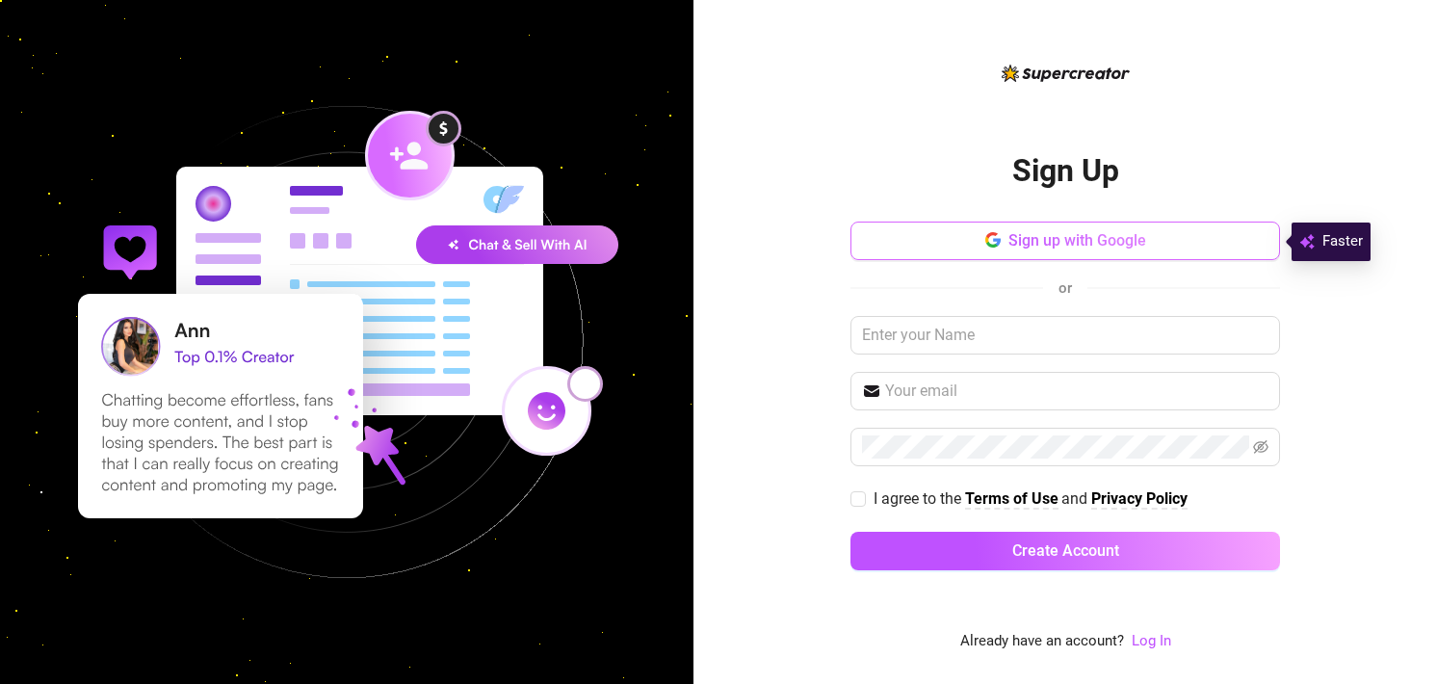
click at [1085, 229] on button "Sign up with Google" at bounding box center [1064, 240] width 429 height 39
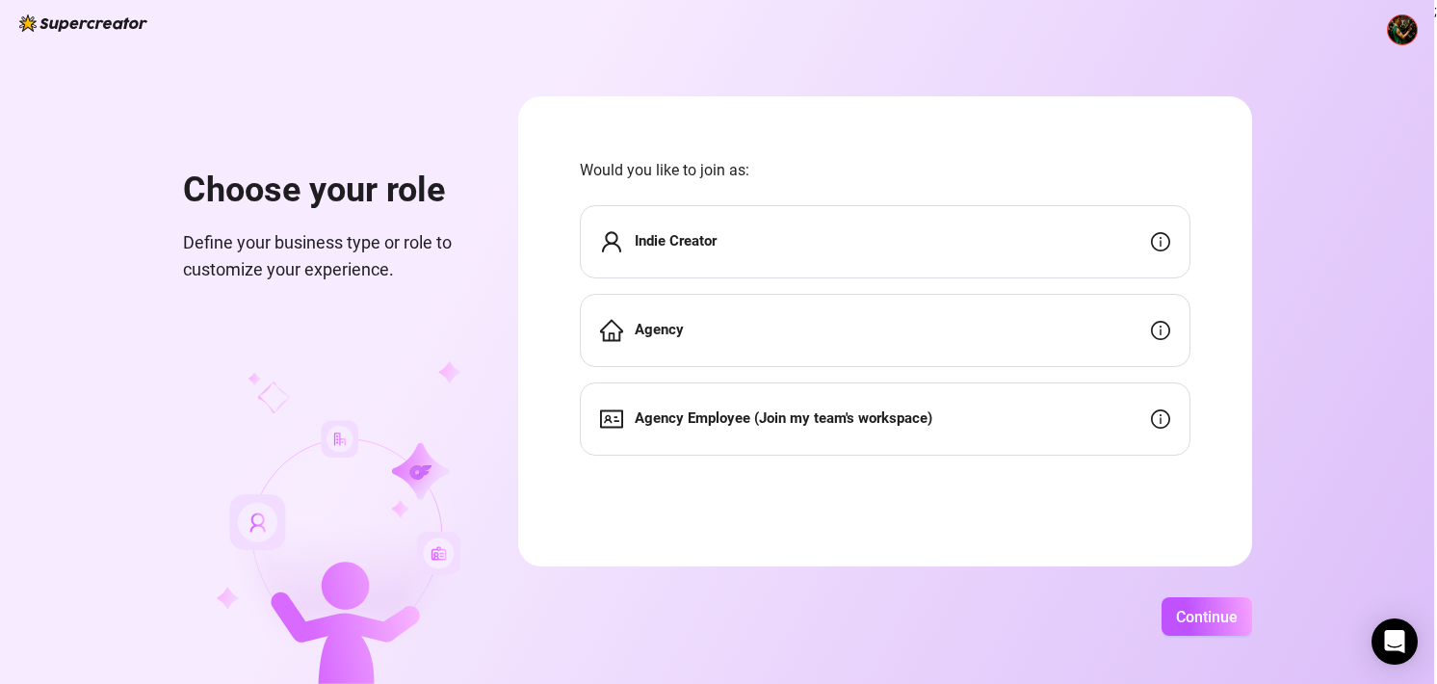
click at [815, 263] on div "Indie Creator" at bounding box center [885, 241] width 610 height 73
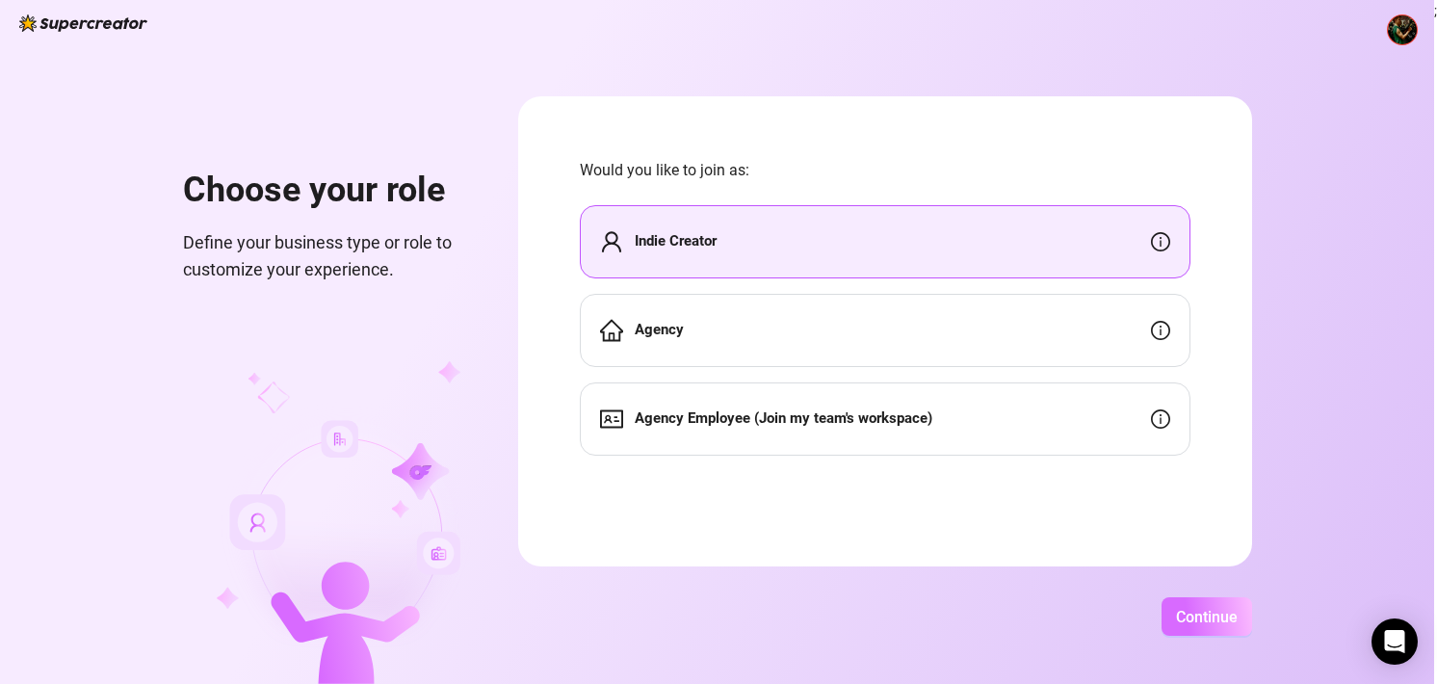
click at [1186, 617] on span "Continue" at bounding box center [1207, 617] width 62 height 18
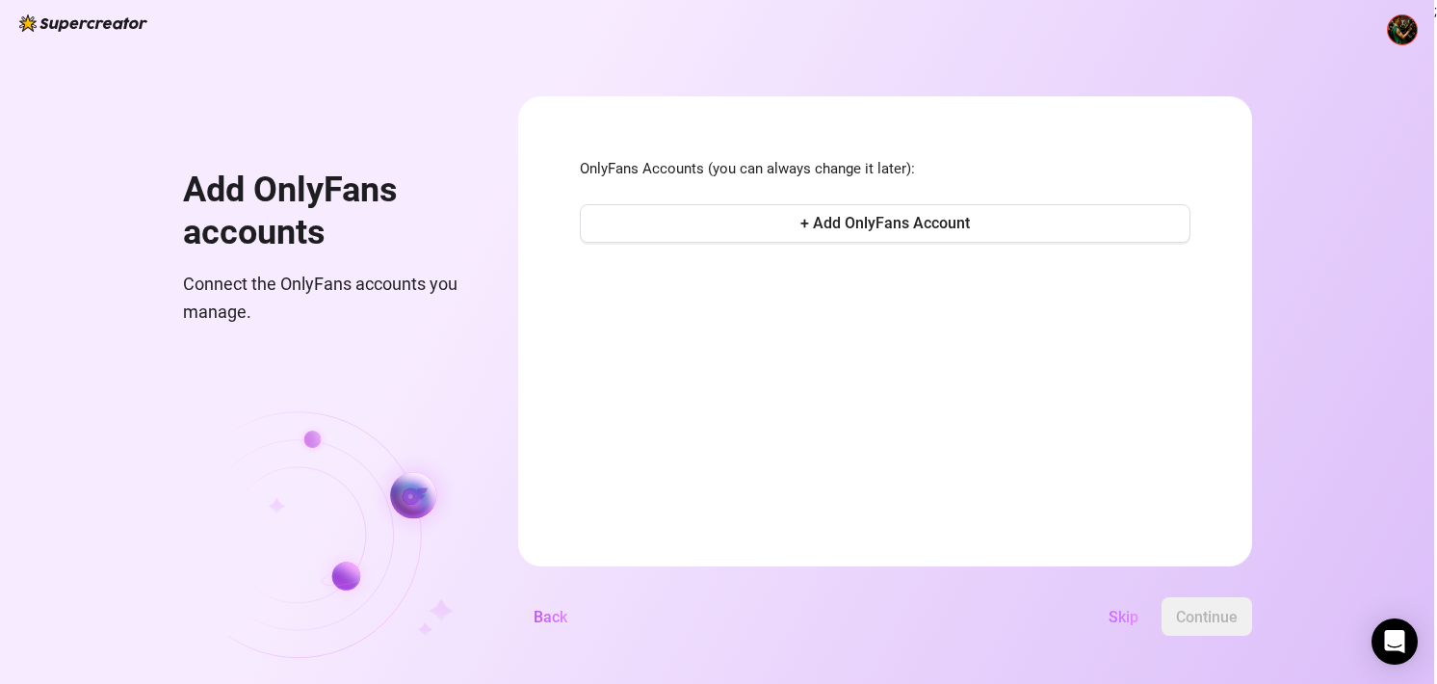
click at [1127, 614] on span "Skip" at bounding box center [1123, 617] width 30 height 18
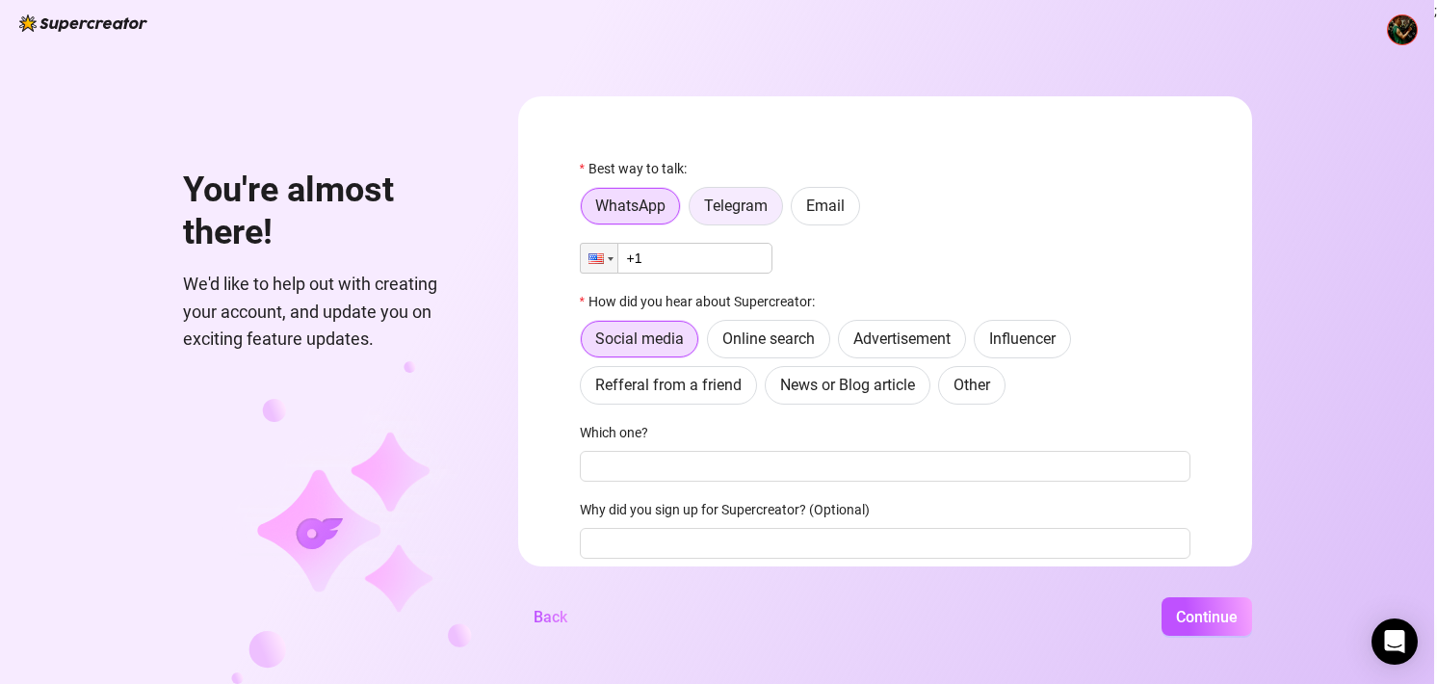
click at [743, 205] on span "Telegram" at bounding box center [736, 205] width 64 height 18
click at [694, 211] on input "Telegram" at bounding box center [694, 211] width 0 height 0
click at [795, 207] on label "Email" at bounding box center [824, 206] width 69 height 39
click at [796, 211] on input "Email" at bounding box center [796, 211] width 0 height 0
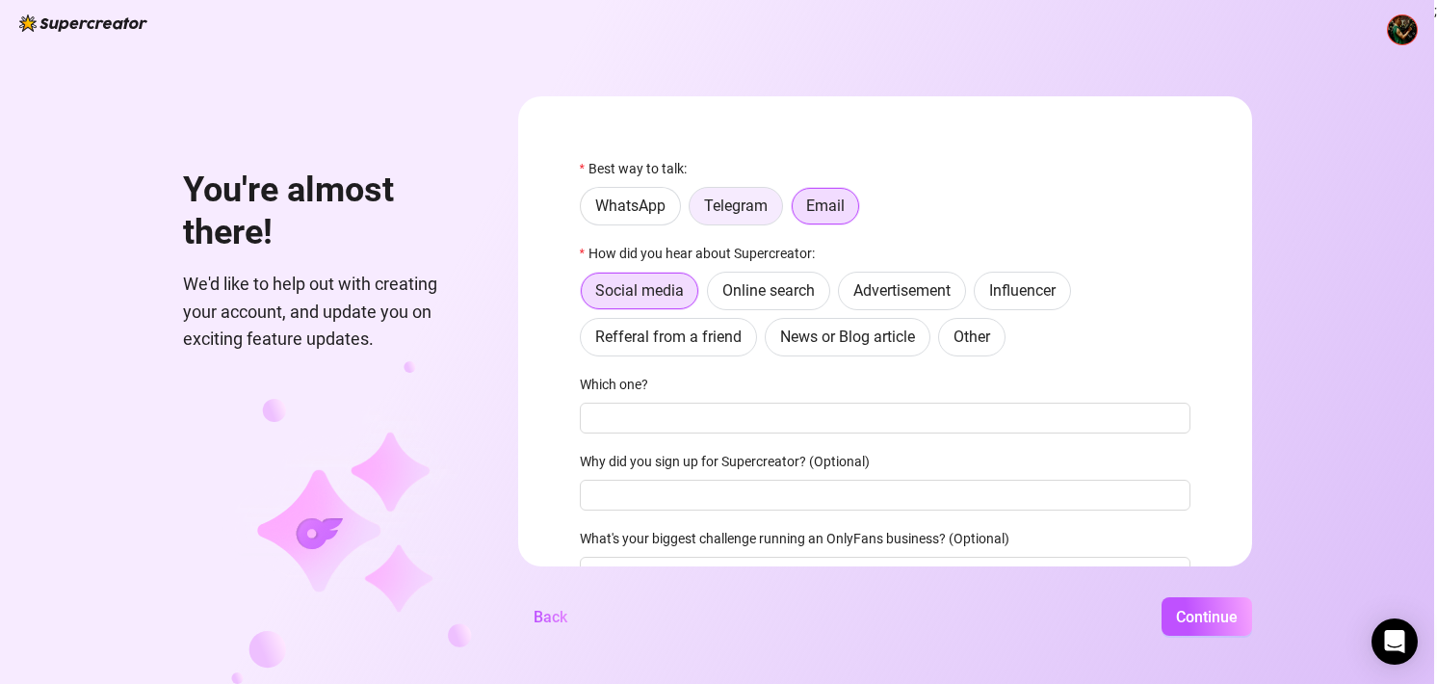
click at [731, 210] on span "Telegram" at bounding box center [736, 205] width 64 height 18
click at [694, 211] on input "Telegram" at bounding box center [694, 211] width 0 height 0
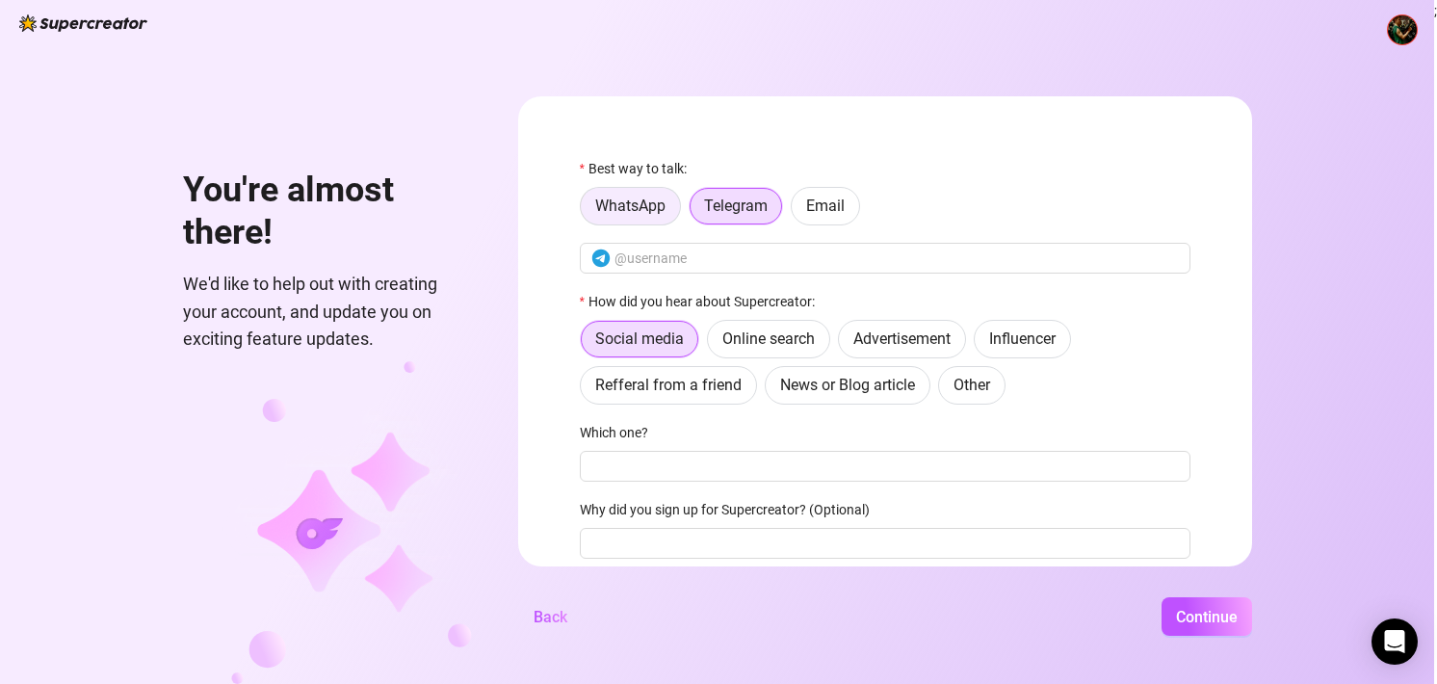
click at [639, 205] on span "WhatsApp" at bounding box center [630, 205] width 70 height 18
click at [585, 211] on input "WhatsApp" at bounding box center [585, 211] width 0 height 0
click at [718, 215] on label "Telegram" at bounding box center [735, 206] width 94 height 39
click at [694, 211] on input "Telegram" at bounding box center [694, 211] width 0 height 0
click at [642, 210] on span "WhatsApp" at bounding box center [630, 205] width 70 height 18
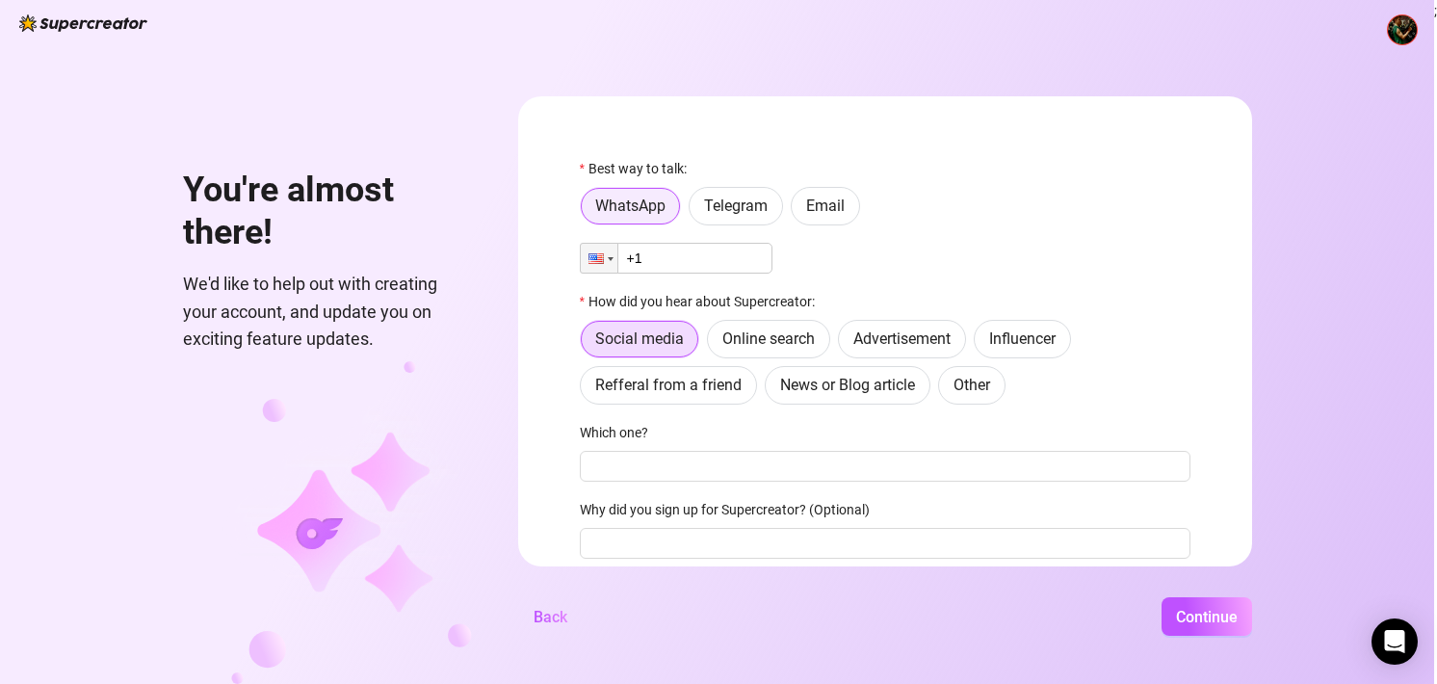
click at [586, 212] on input "WhatsApp" at bounding box center [586, 212] width 0 height 0
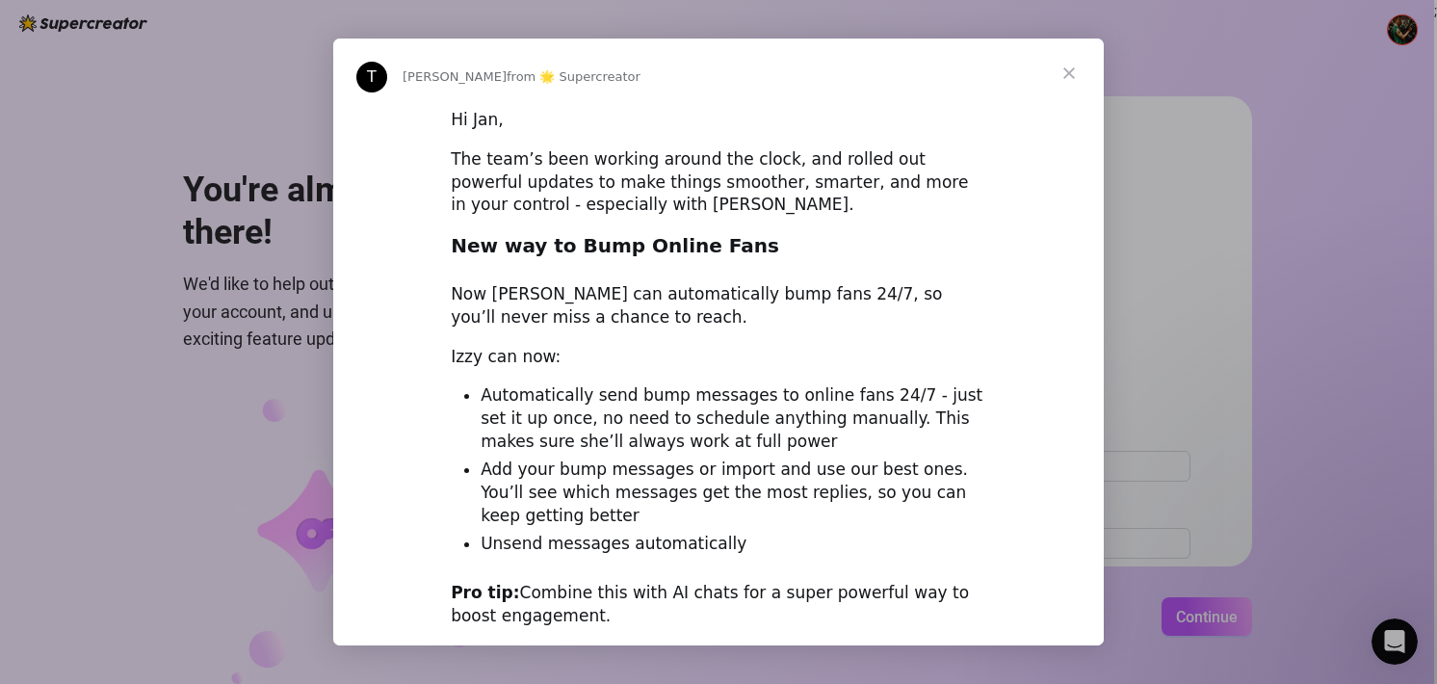
click at [1072, 78] on span "Close" at bounding box center [1068, 73] width 69 height 69
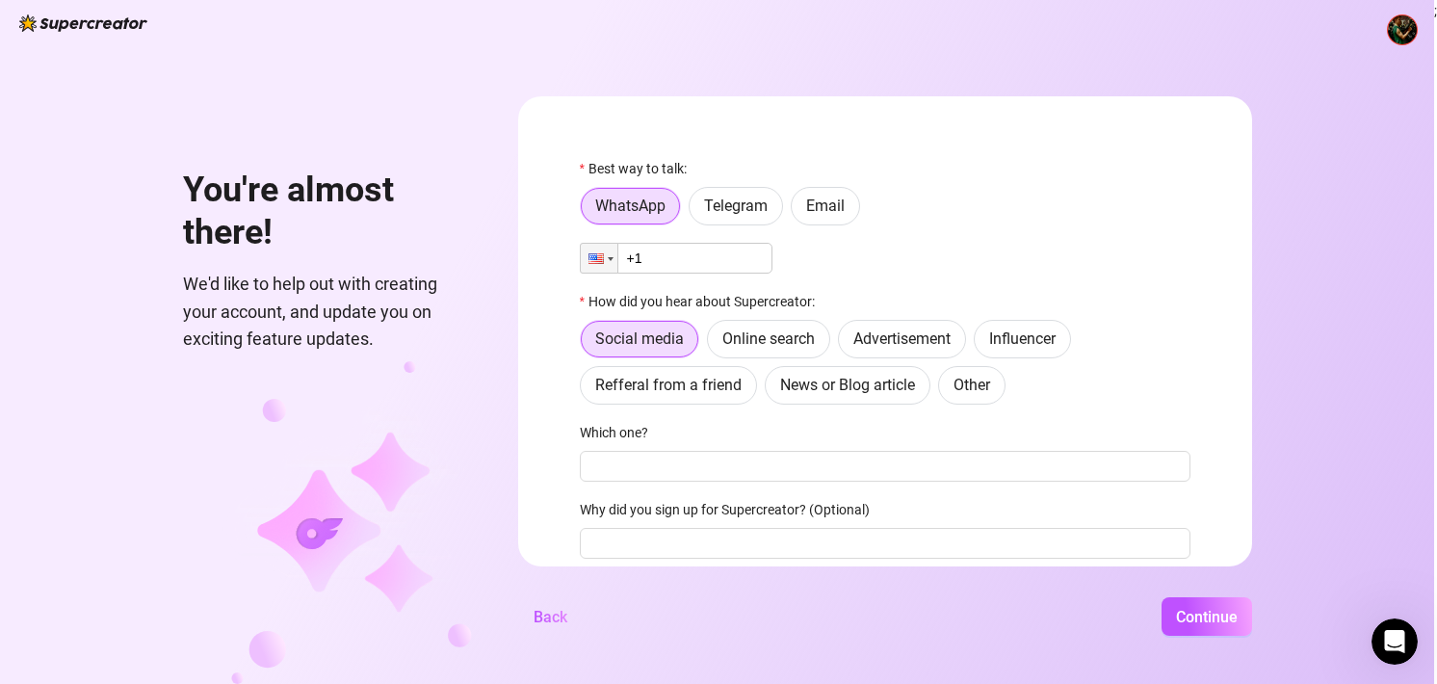
click at [786, 203] on div "WhatsApp Telegram Email" at bounding box center [885, 206] width 610 height 39
click at [809, 204] on span "Email" at bounding box center [825, 205] width 39 height 18
click at [796, 211] on input "Email" at bounding box center [796, 211] width 0 height 0
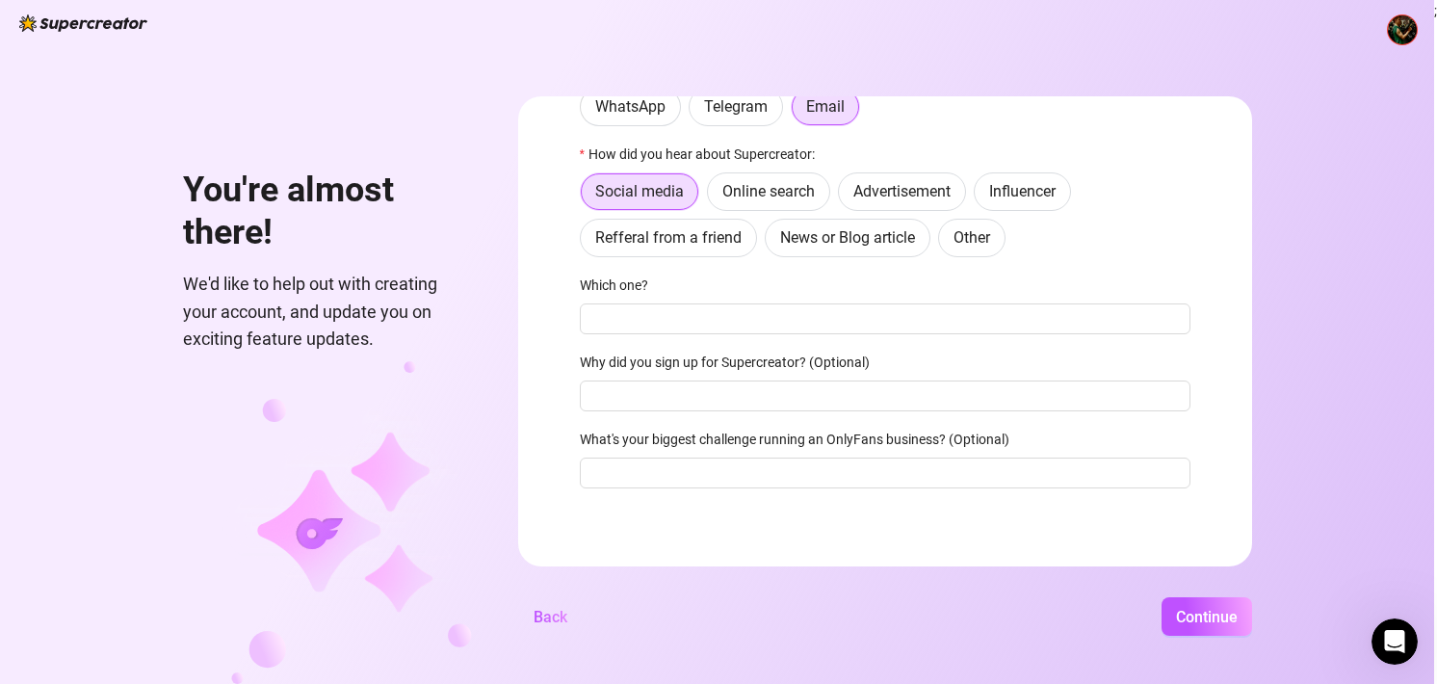
scroll to position [100, 0]
click at [1182, 616] on span "Continue" at bounding box center [1207, 617] width 62 height 18
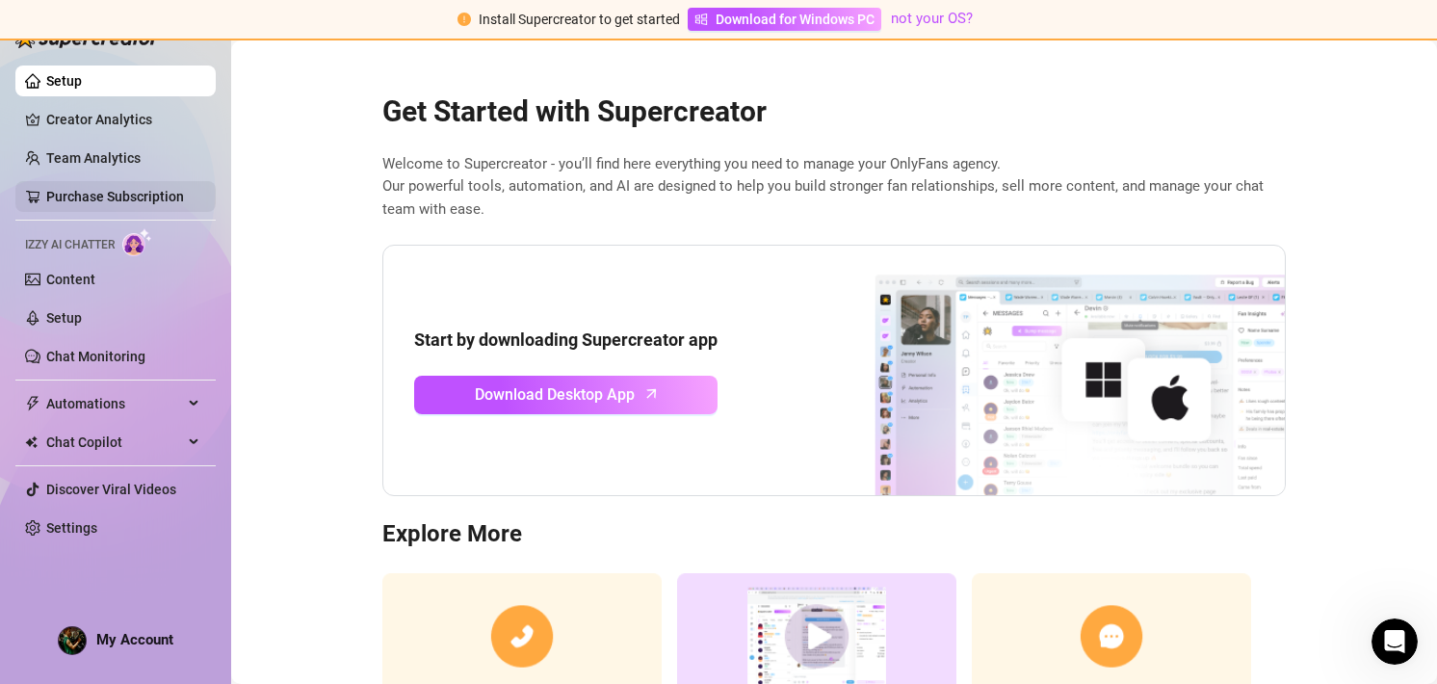
click at [125, 189] on link "Purchase Subscription" at bounding box center [115, 196] width 138 height 15
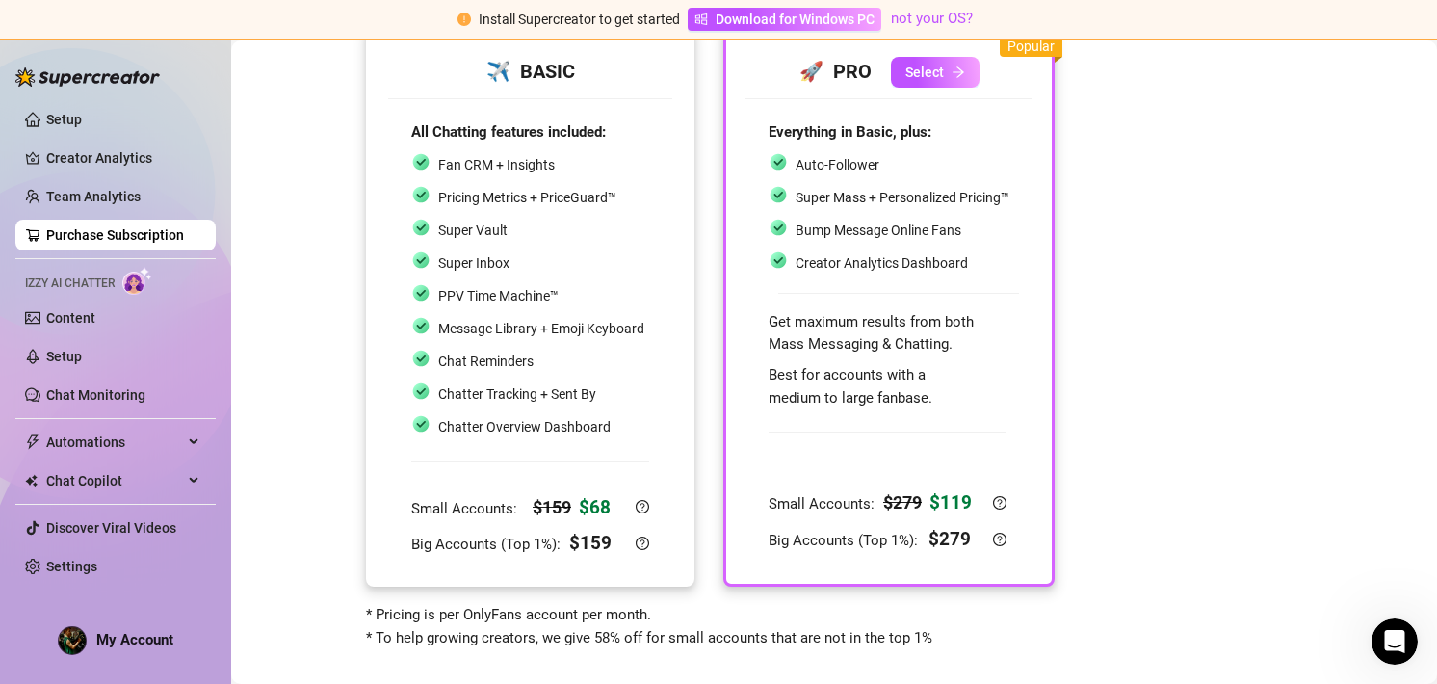
scroll to position [163, 0]
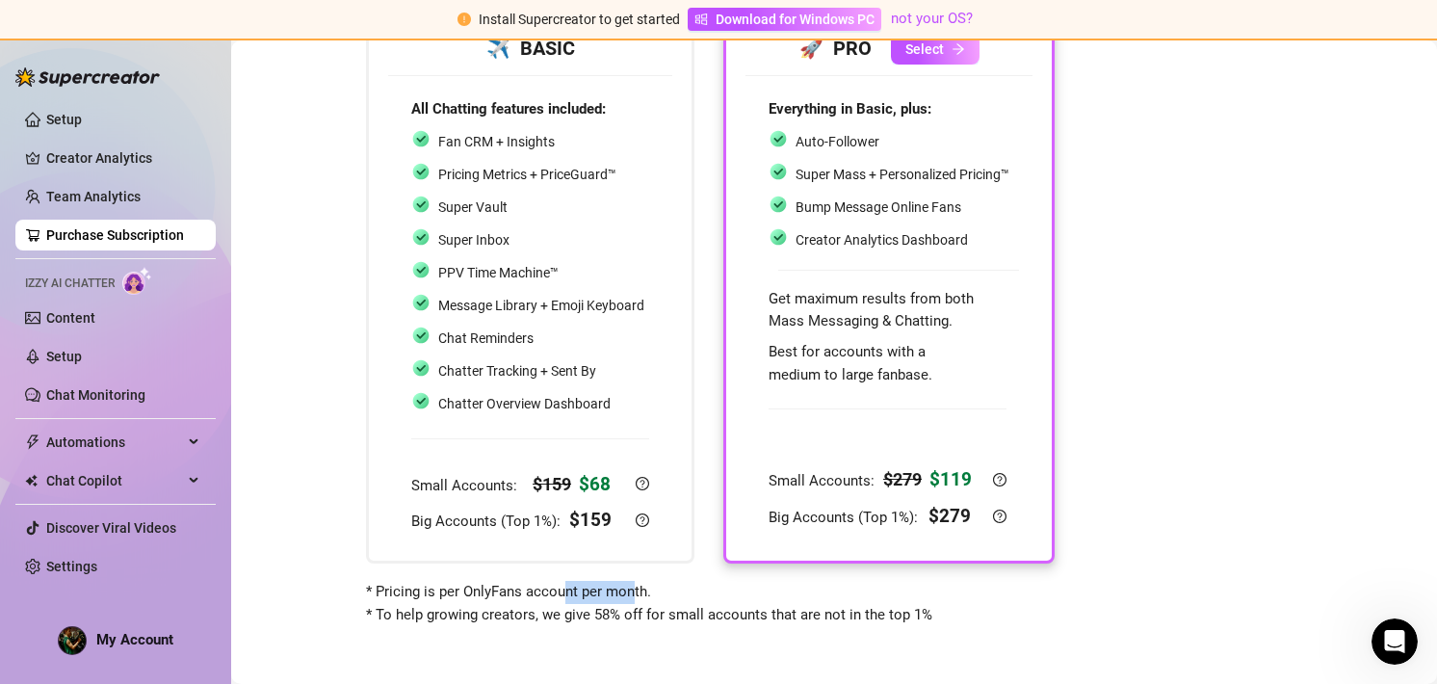
drag, startPoint x: 564, startPoint y: 582, endPoint x: 635, endPoint y: 586, distance: 71.4
click at [635, 586] on span "* Pricing is per OnlyFans account per month. * To help growing creators, we giv…" at bounding box center [649, 603] width 566 height 40
drag, startPoint x: 546, startPoint y: 616, endPoint x: 653, endPoint y: 617, distance: 106.9
click at [650, 617] on span "* Pricing is per OnlyFans account per month. * To help growing creators, we giv…" at bounding box center [649, 603] width 566 height 40
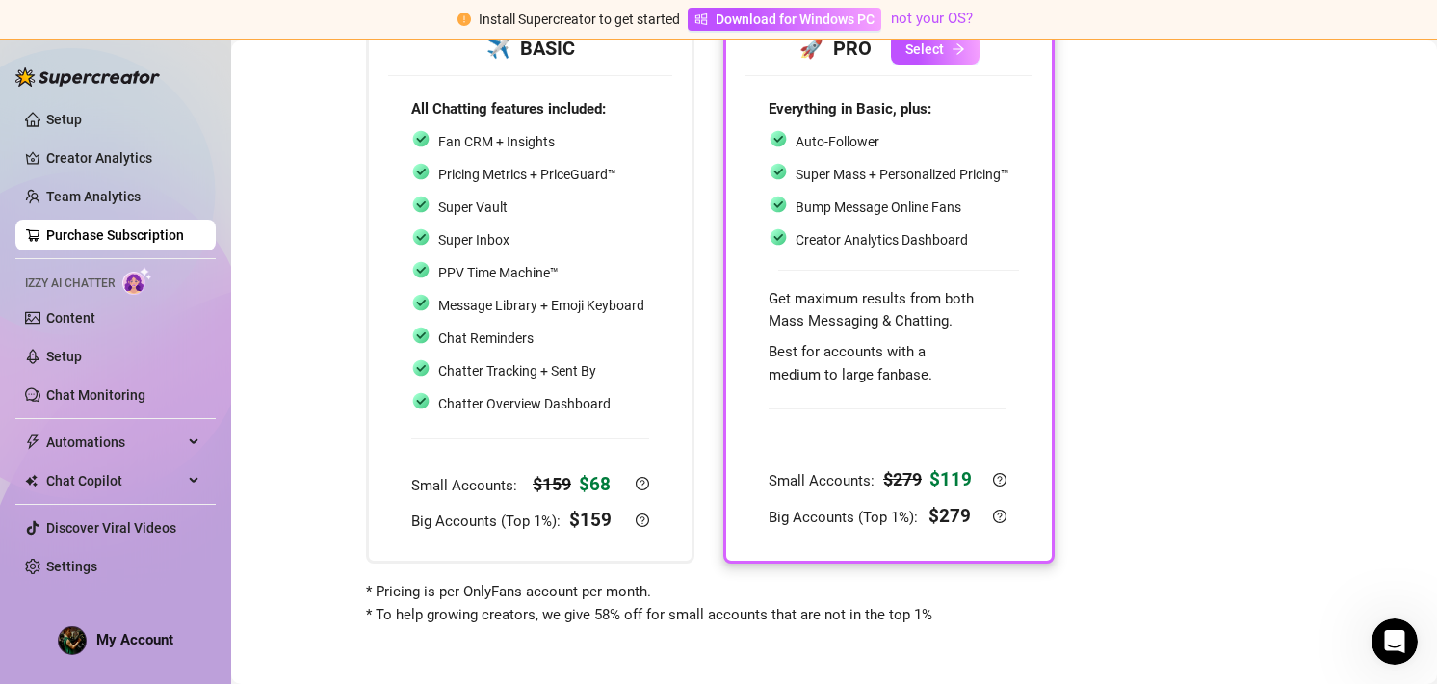
click at [709, 619] on span "* Pricing is per OnlyFans account per month. * To help growing creators, we giv…" at bounding box center [649, 603] width 566 height 40
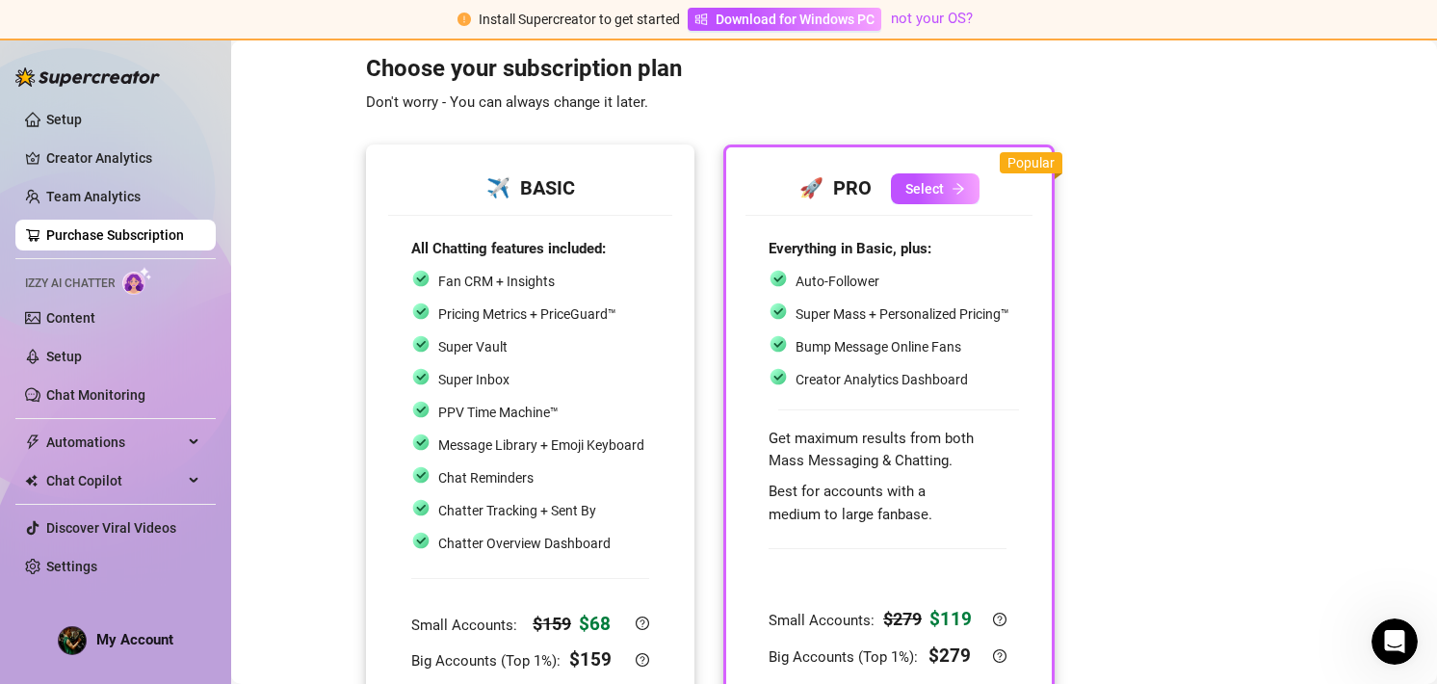
scroll to position [0, 0]
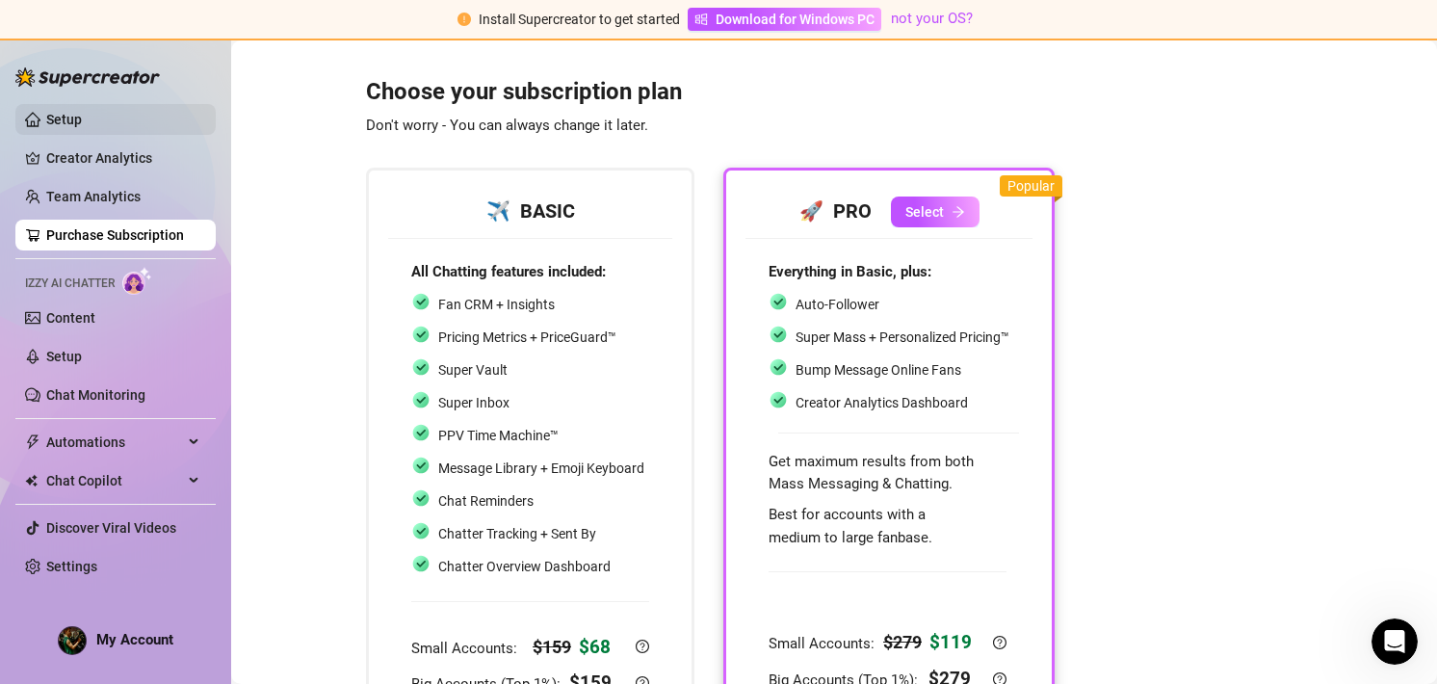
click at [82, 117] on link "Setup" at bounding box center [64, 119] width 36 height 15
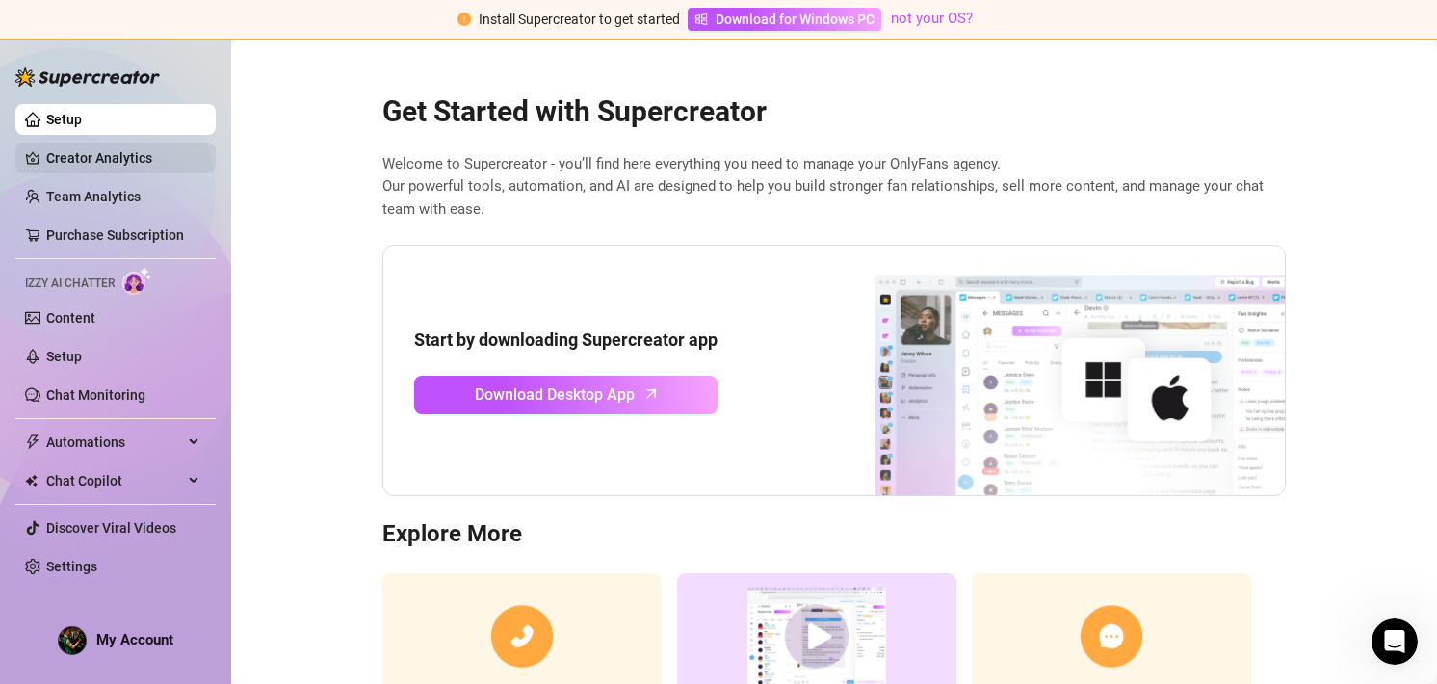
click at [110, 143] on link "Creator Analytics" at bounding box center [123, 158] width 154 height 31
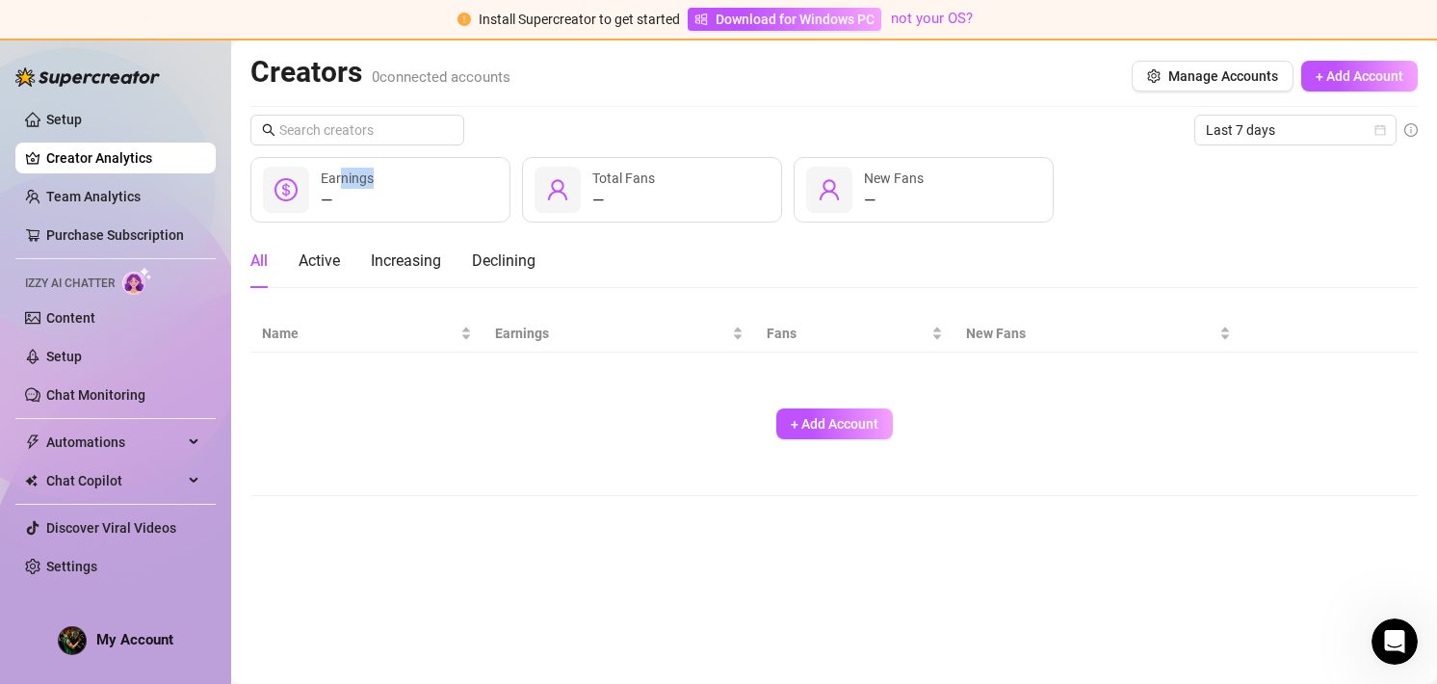
drag, startPoint x: 338, startPoint y: 173, endPoint x: 431, endPoint y: 179, distance: 93.6
click at [431, 179] on div "— Earnings" at bounding box center [380, 189] width 260 height 65
drag, startPoint x: 600, startPoint y: 193, endPoint x: 786, endPoint y: 199, distance: 186.0
click at [639, 194] on div "—" at bounding box center [623, 200] width 63 height 23
drag, startPoint x: 879, startPoint y: 176, endPoint x: 902, endPoint y: 175, distance: 23.1
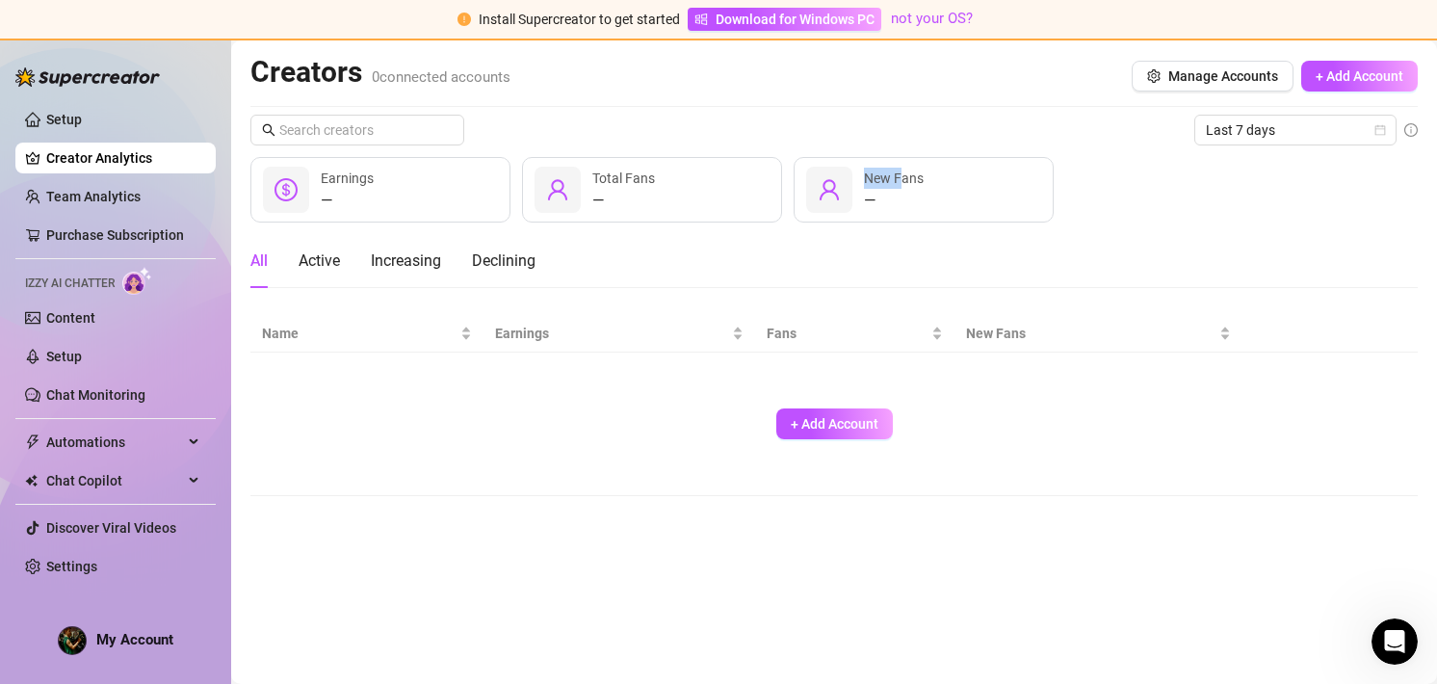
click at [902, 175] on div "— New Fans" at bounding box center [923, 189] width 260 height 65
click at [936, 178] on div "— New Fans" at bounding box center [923, 189] width 260 height 65
click at [112, 200] on link "Team Analytics" at bounding box center [93, 196] width 94 height 15
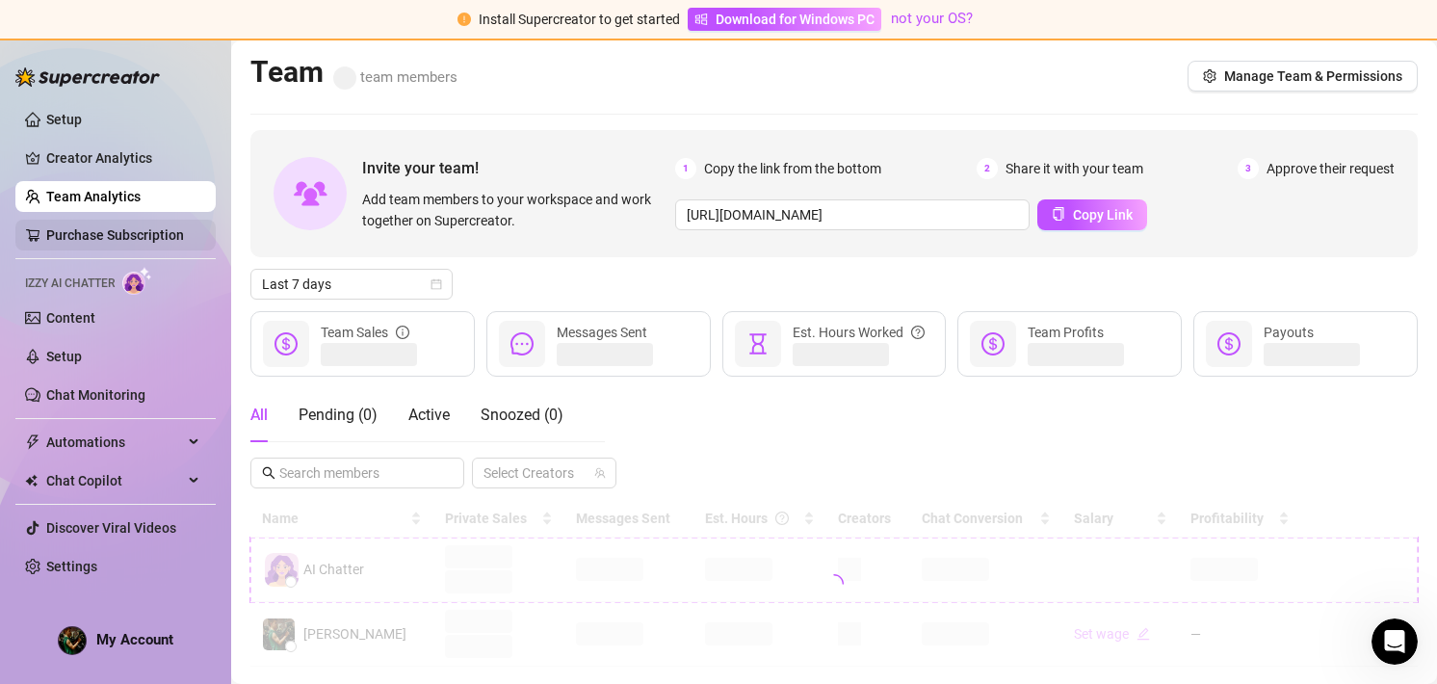
click at [124, 232] on link "Purchase Subscription" at bounding box center [115, 234] width 138 height 15
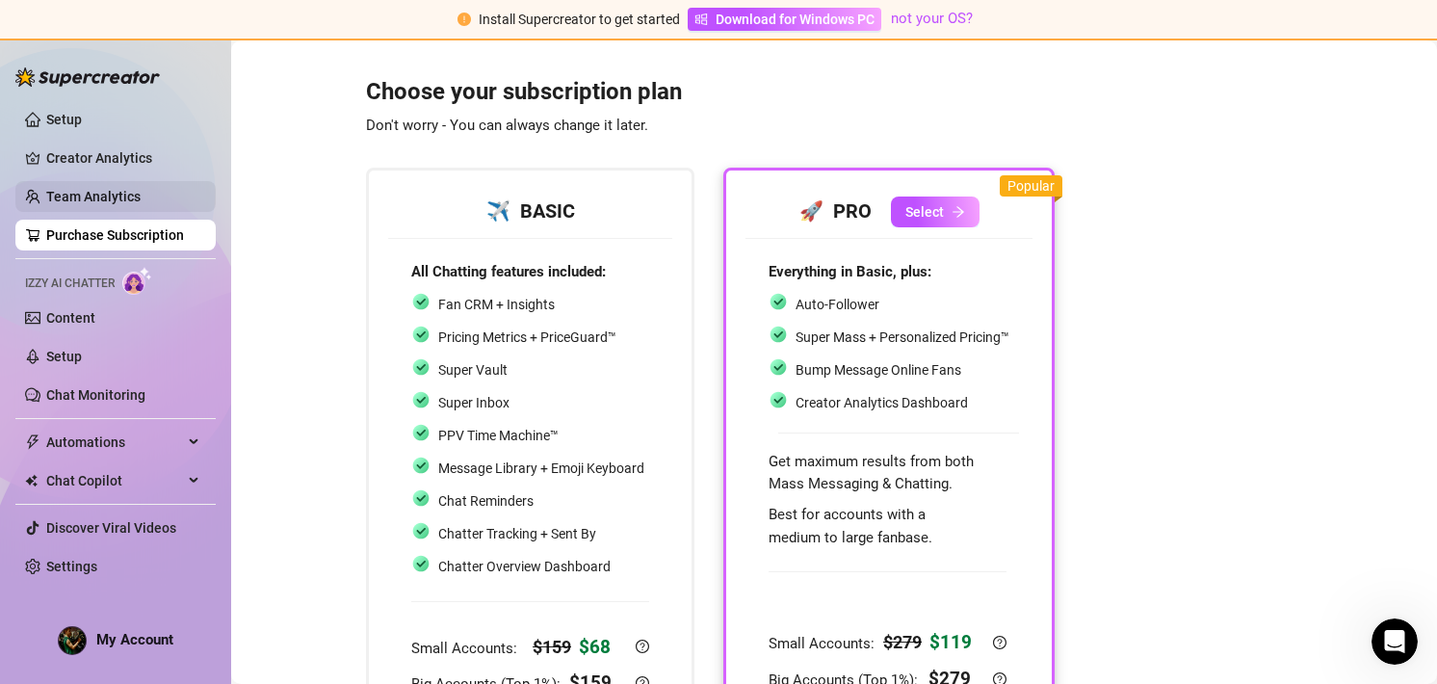
click at [127, 204] on link "Team Analytics" at bounding box center [93, 196] width 94 height 15
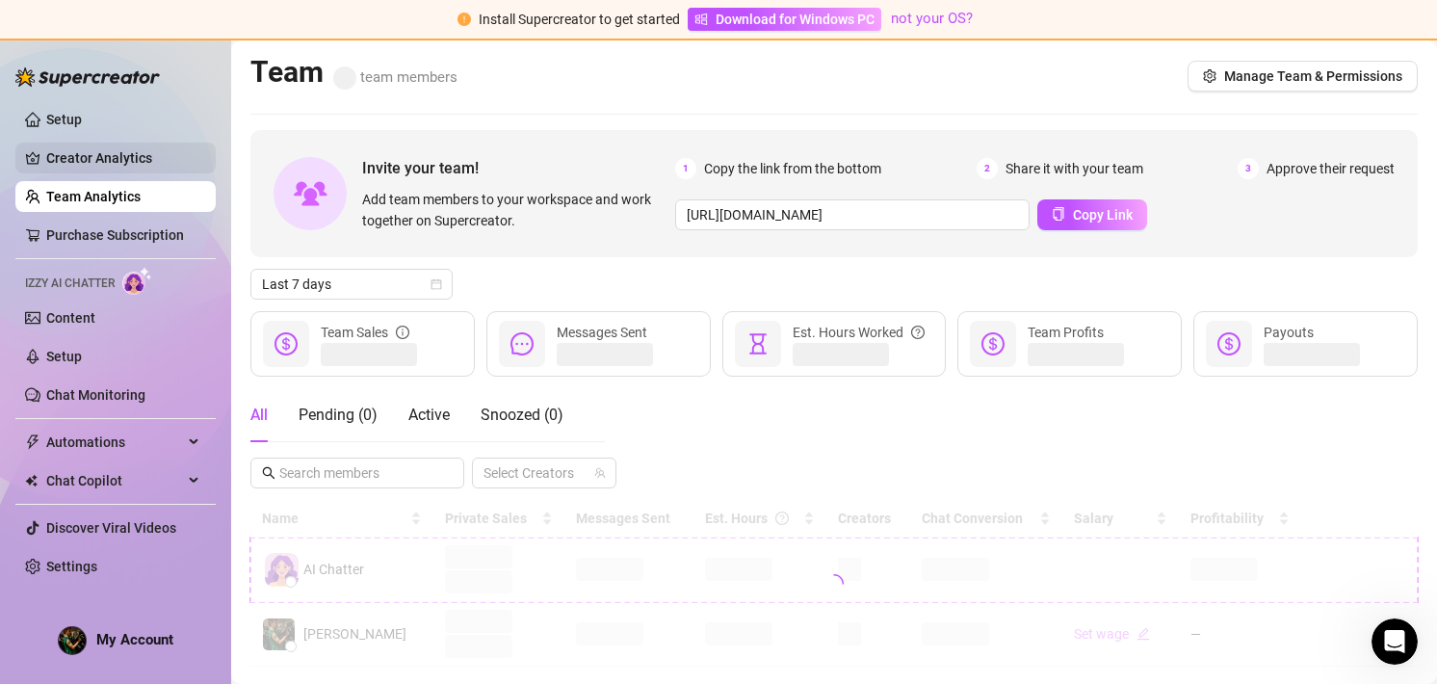
click at [127, 169] on link "Creator Analytics" at bounding box center [123, 158] width 154 height 31
